Goal: Task Accomplishment & Management: Use online tool/utility

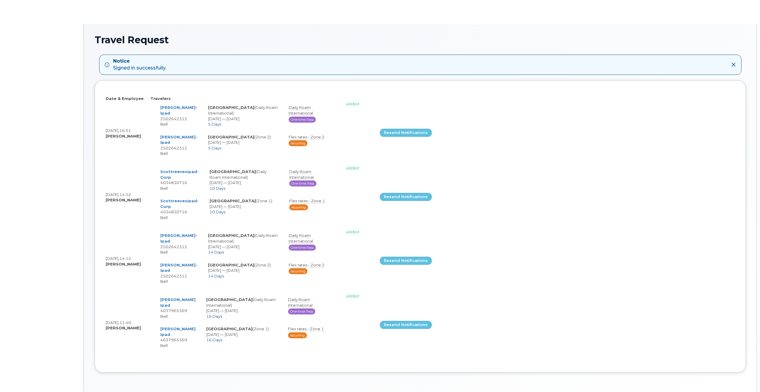
select select
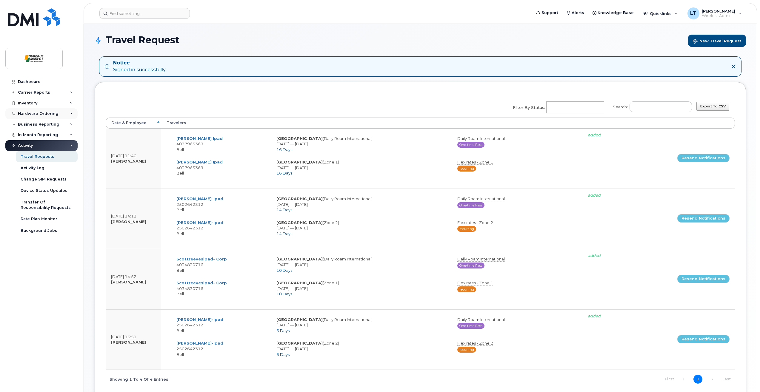
click at [44, 113] on div "Hardware Ordering" at bounding box center [38, 113] width 41 height 5
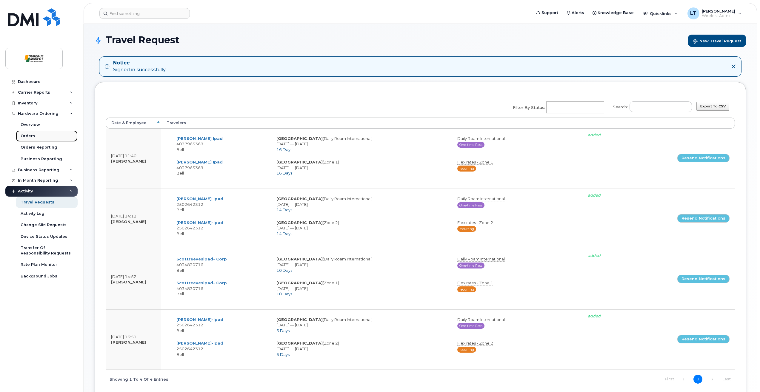
click at [29, 134] on div "Orders" at bounding box center [28, 135] width 15 height 5
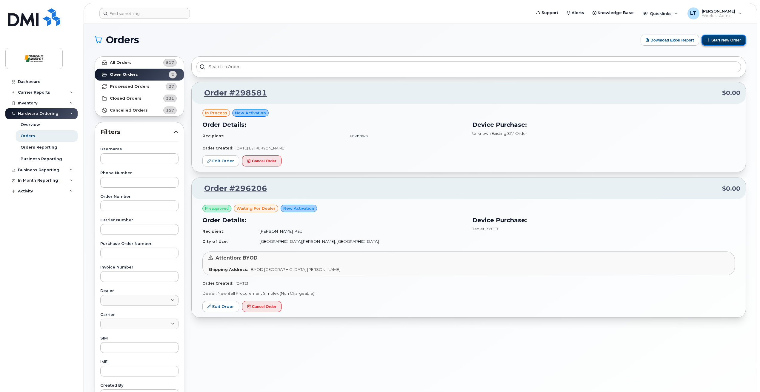
click at [738, 39] on button "Start New Order" at bounding box center [724, 40] width 44 height 11
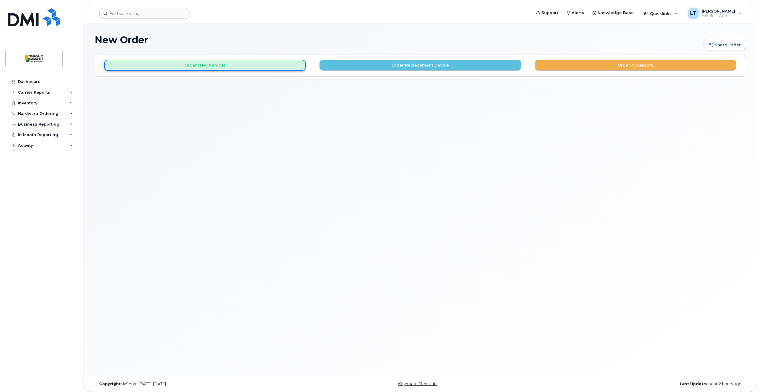
click at [216, 64] on button "Order New Number" at bounding box center [205, 65] width 202 height 11
